Goal: Information Seeking & Learning: Learn about a topic

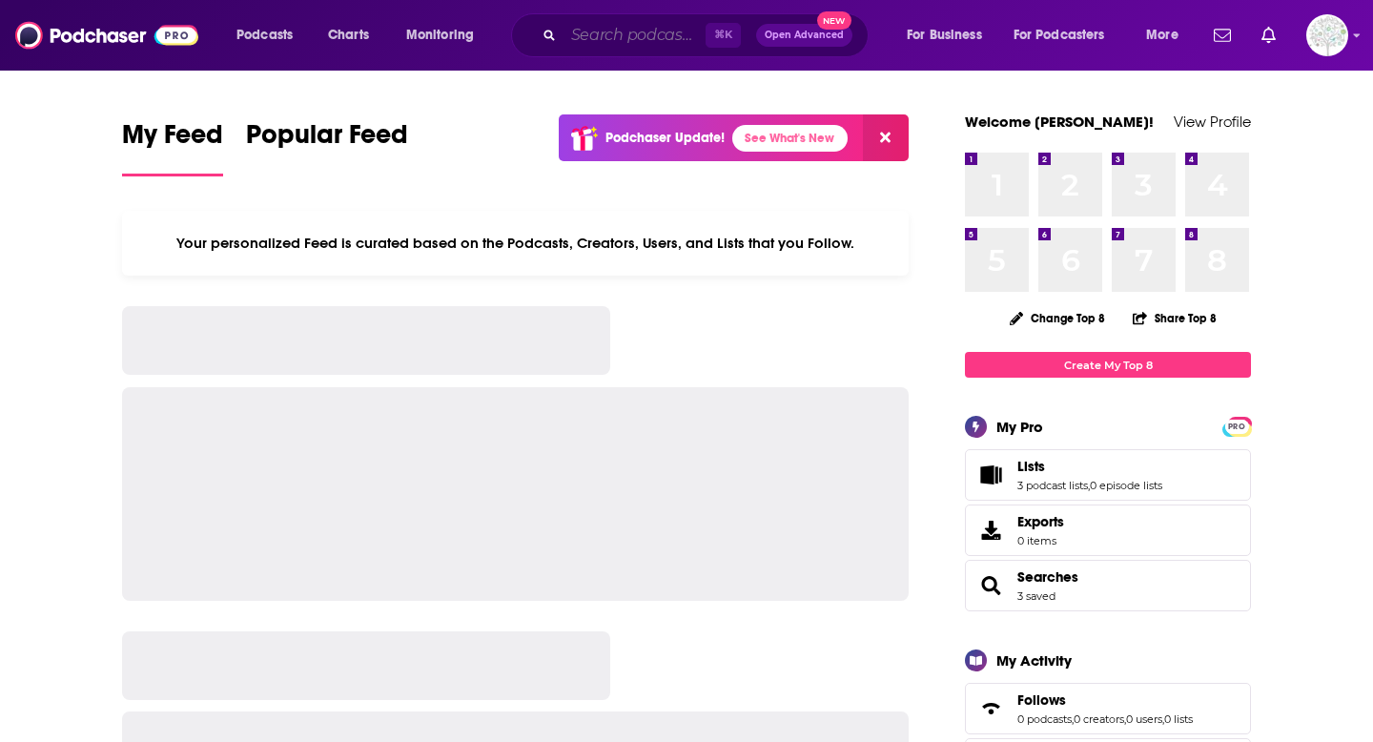
click at [657, 36] on input "Search podcasts, credits, & more..." at bounding box center [634, 35] width 142 height 31
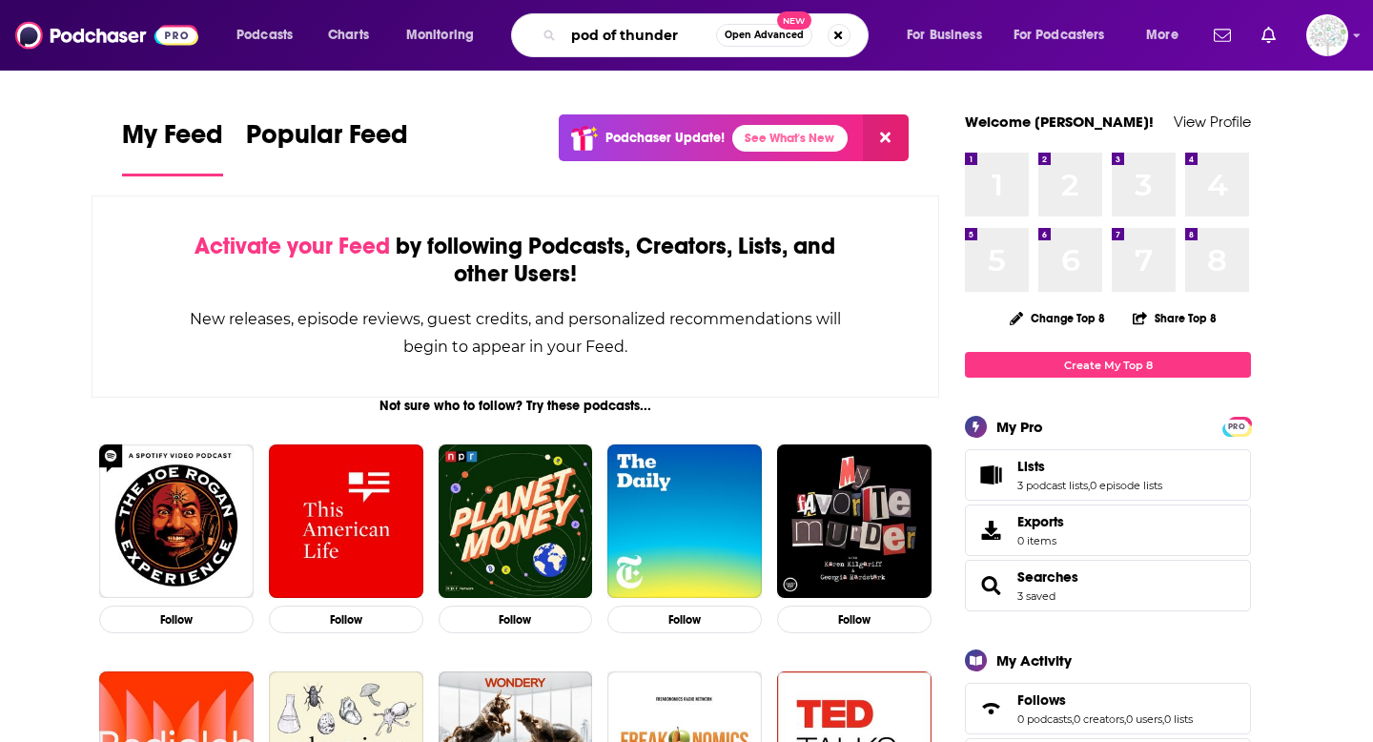
type input "pod of thunder"
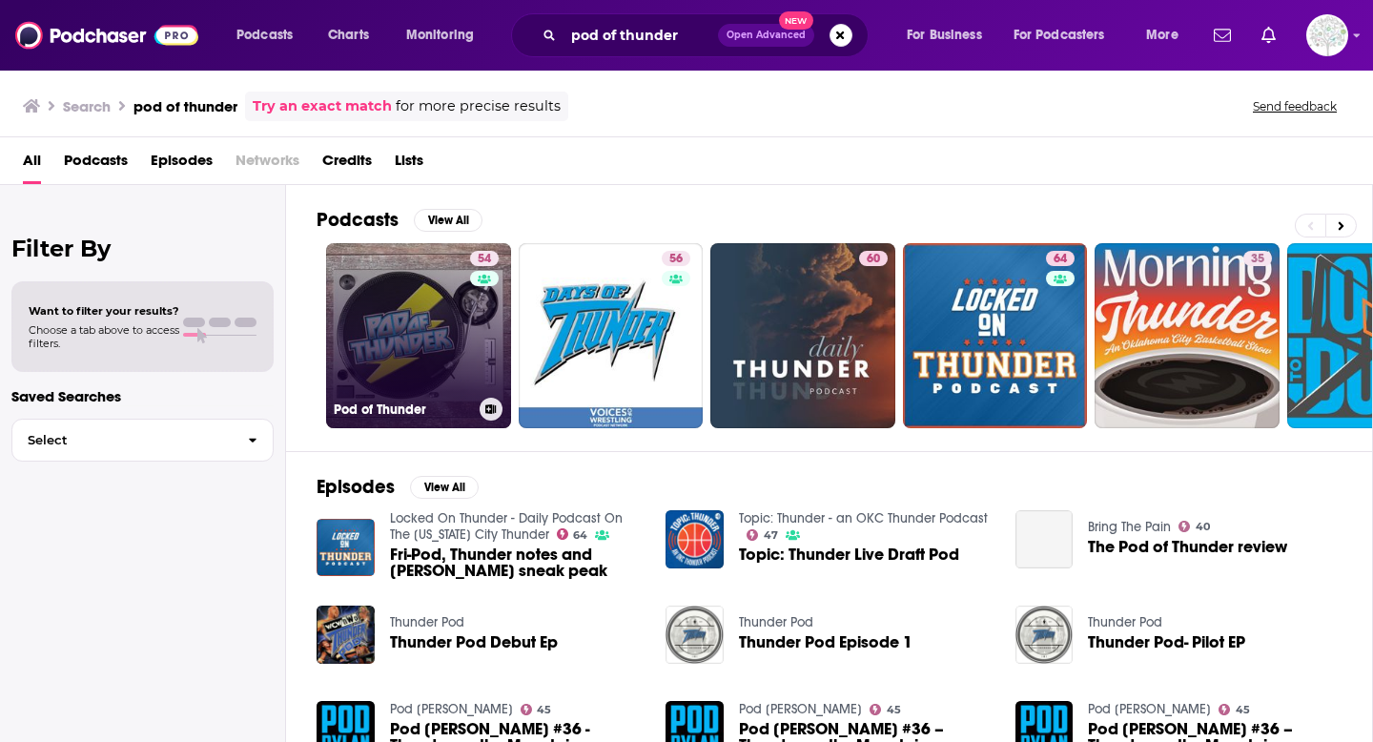
click at [426, 347] on link "54 Pod of Thunder" at bounding box center [418, 335] width 185 height 185
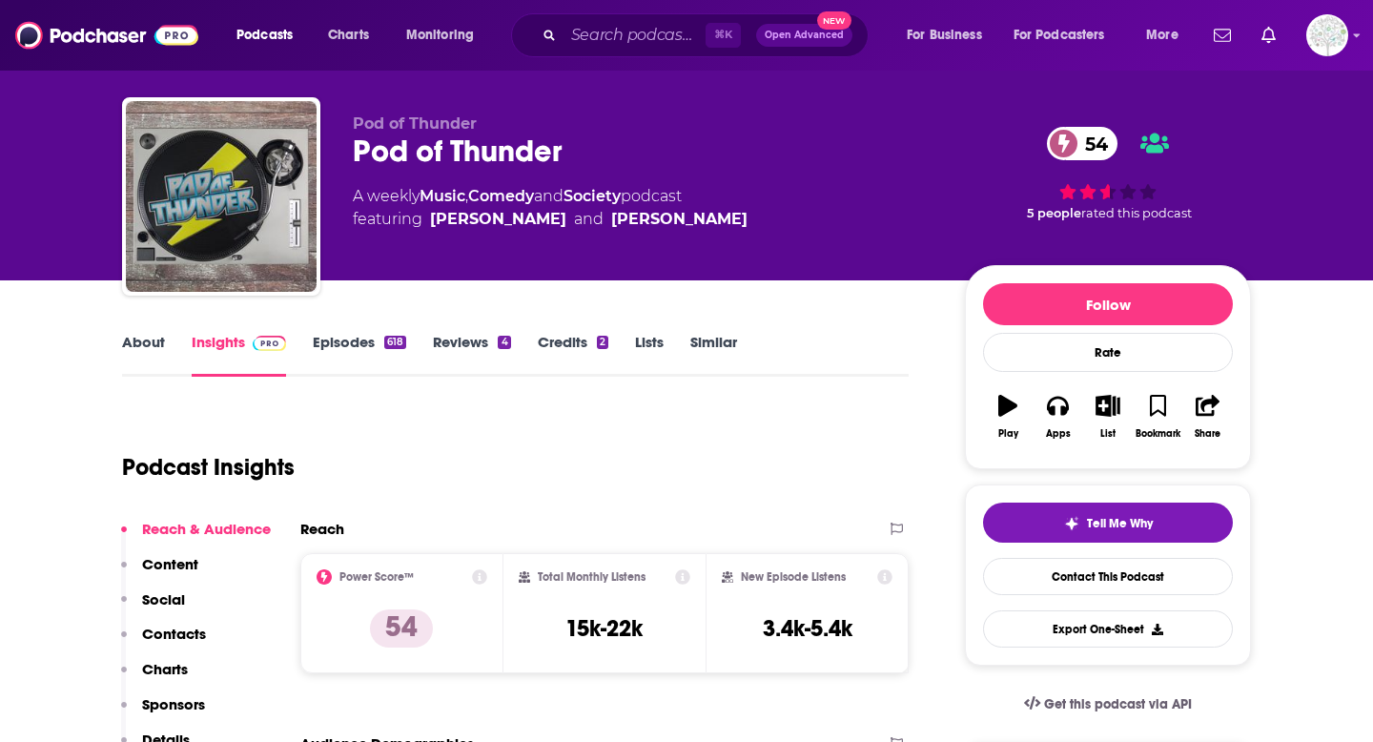
scroll to position [34, 0]
